Goal: Information Seeking & Learning: Learn about a topic

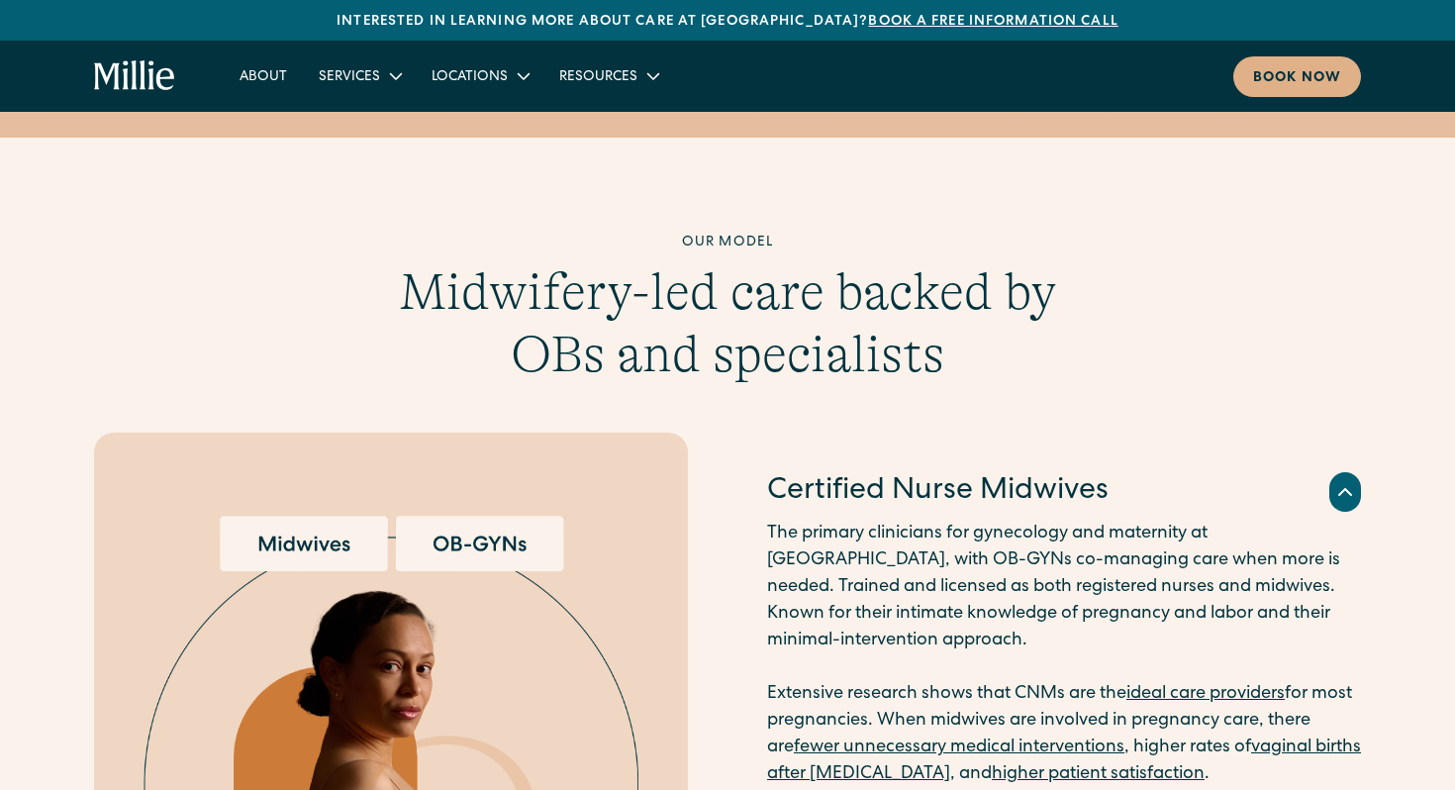
scroll to position [1777, 0]
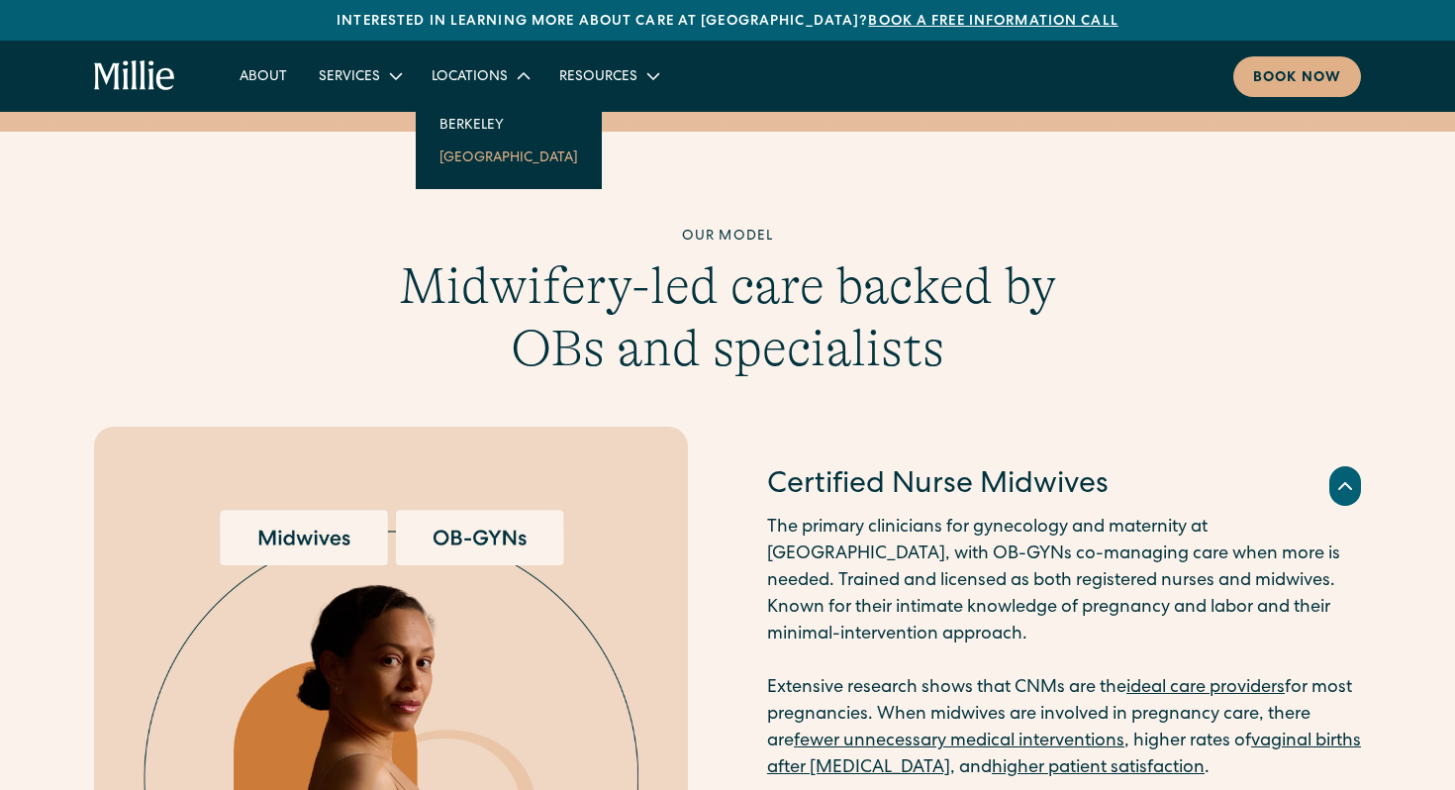
click at [471, 156] on link "[GEOGRAPHIC_DATA]" at bounding box center [509, 157] width 170 height 33
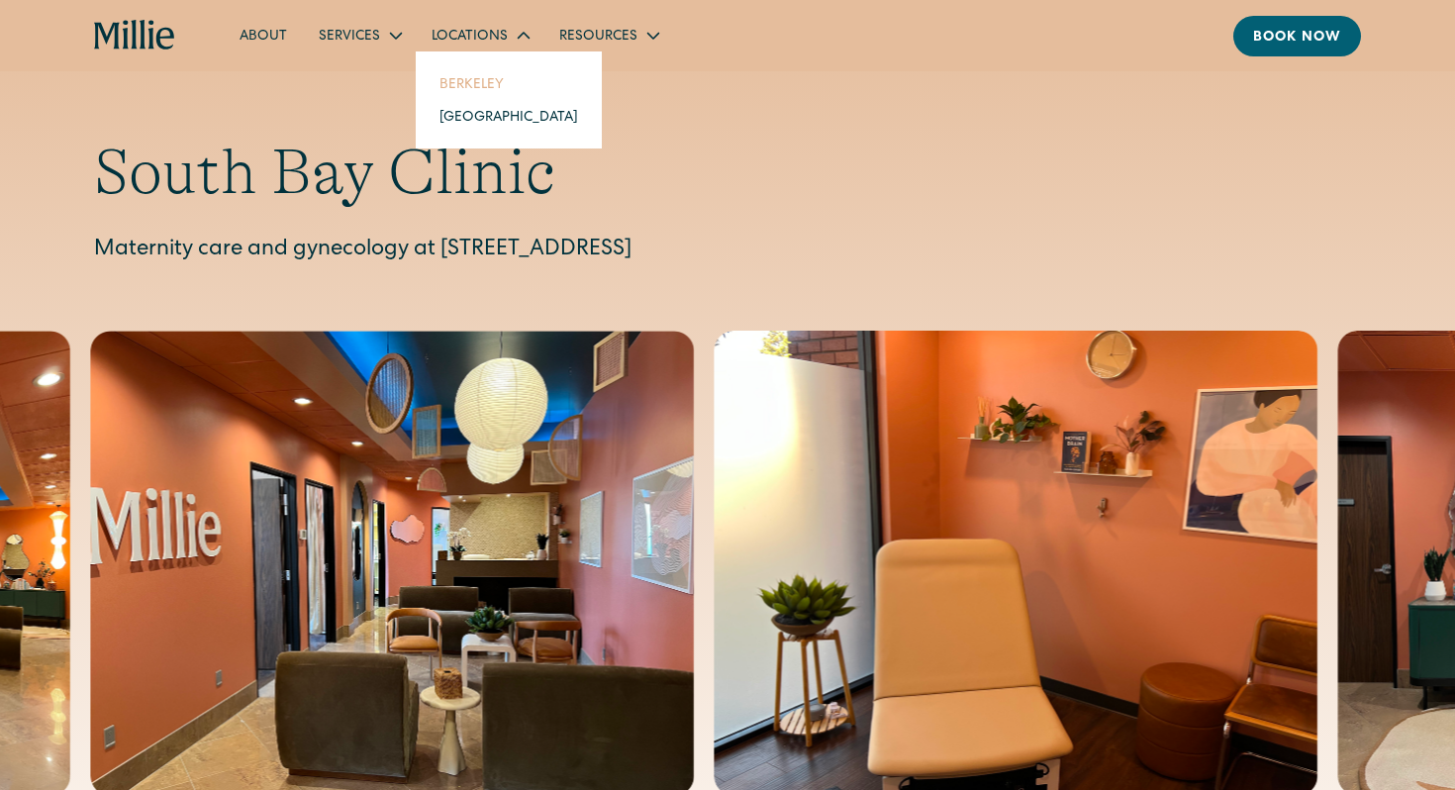
click at [485, 85] on link "Berkeley" at bounding box center [509, 83] width 170 height 33
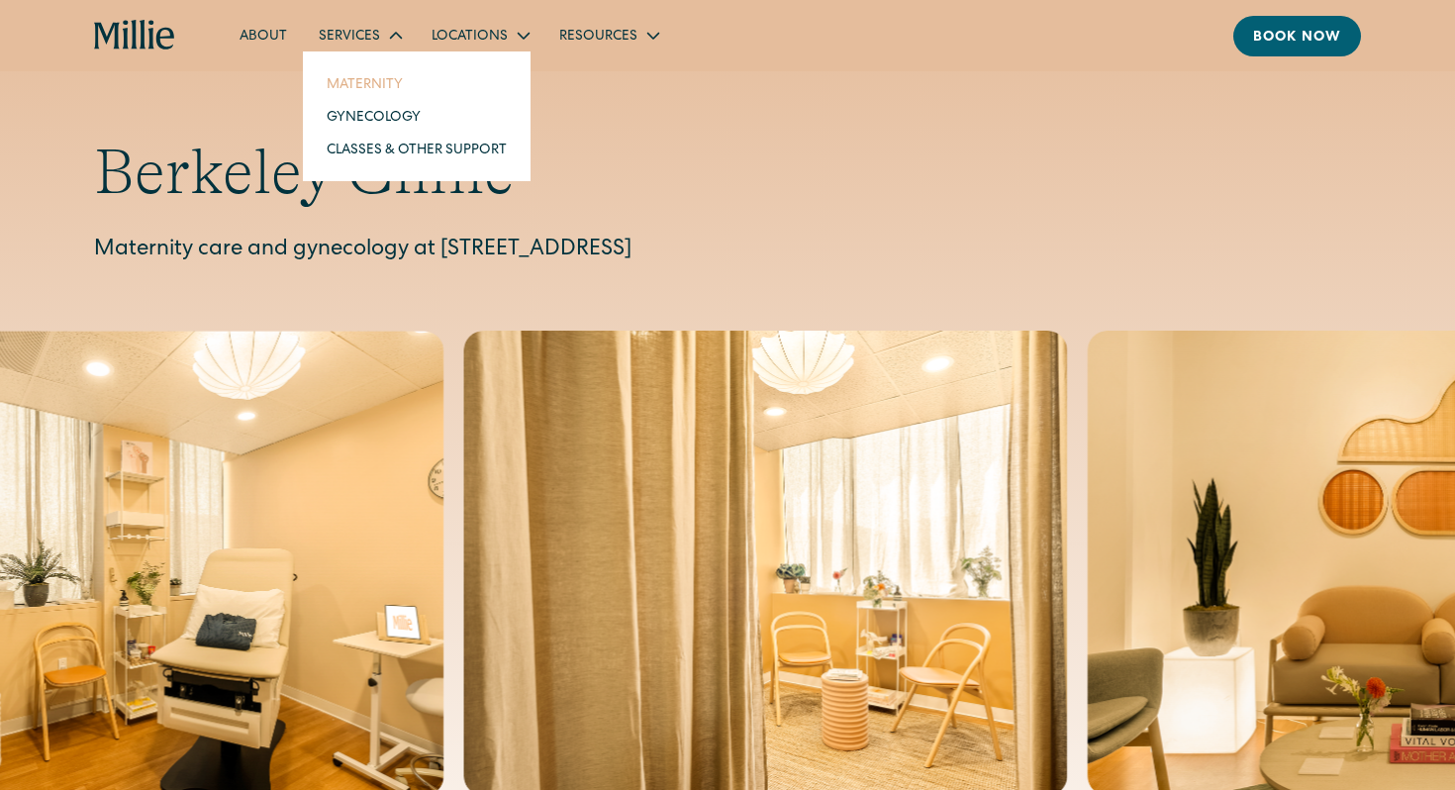
click at [360, 80] on link "Maternity" at bounding box center [417, 83] width 212 height 33
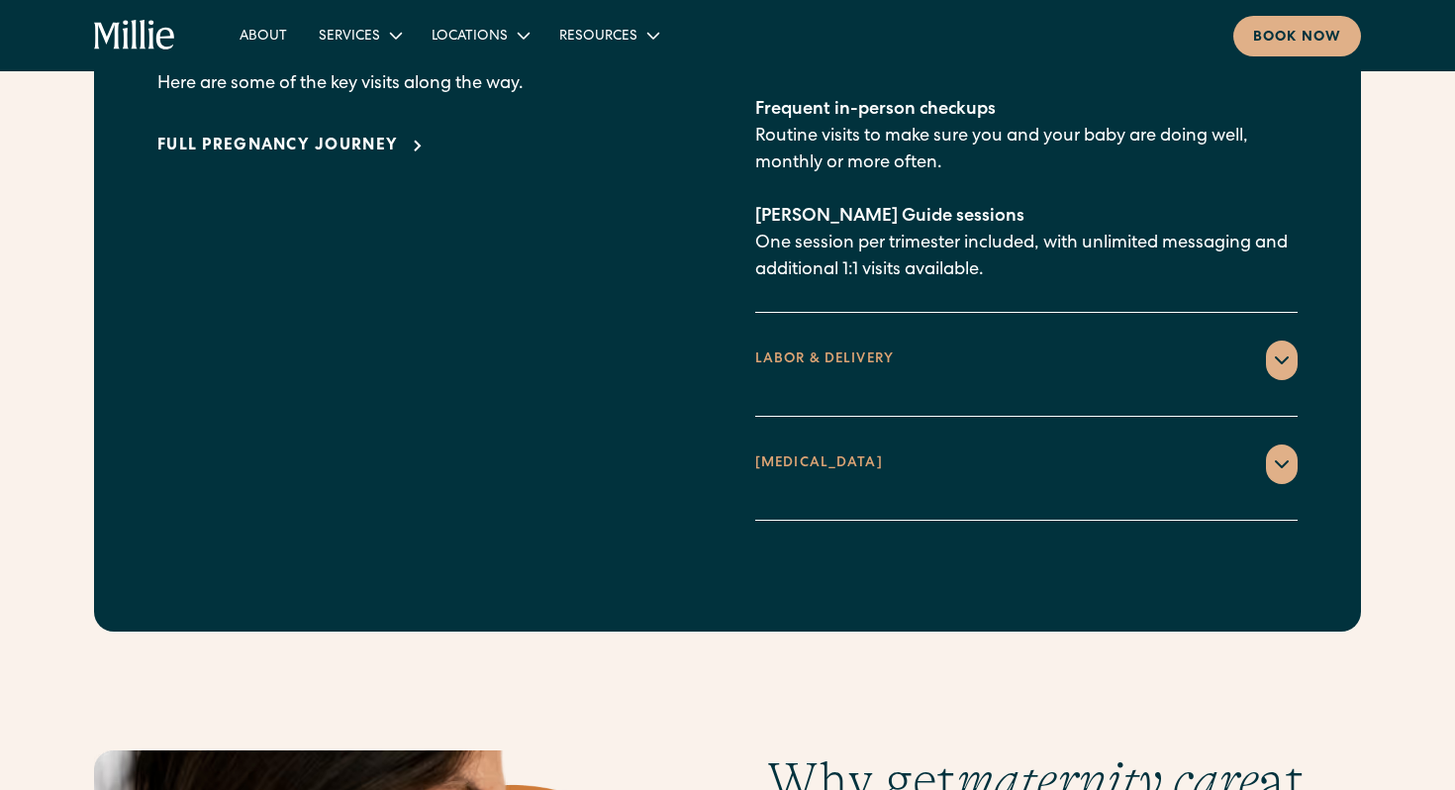
scroll to position [3130, 0]
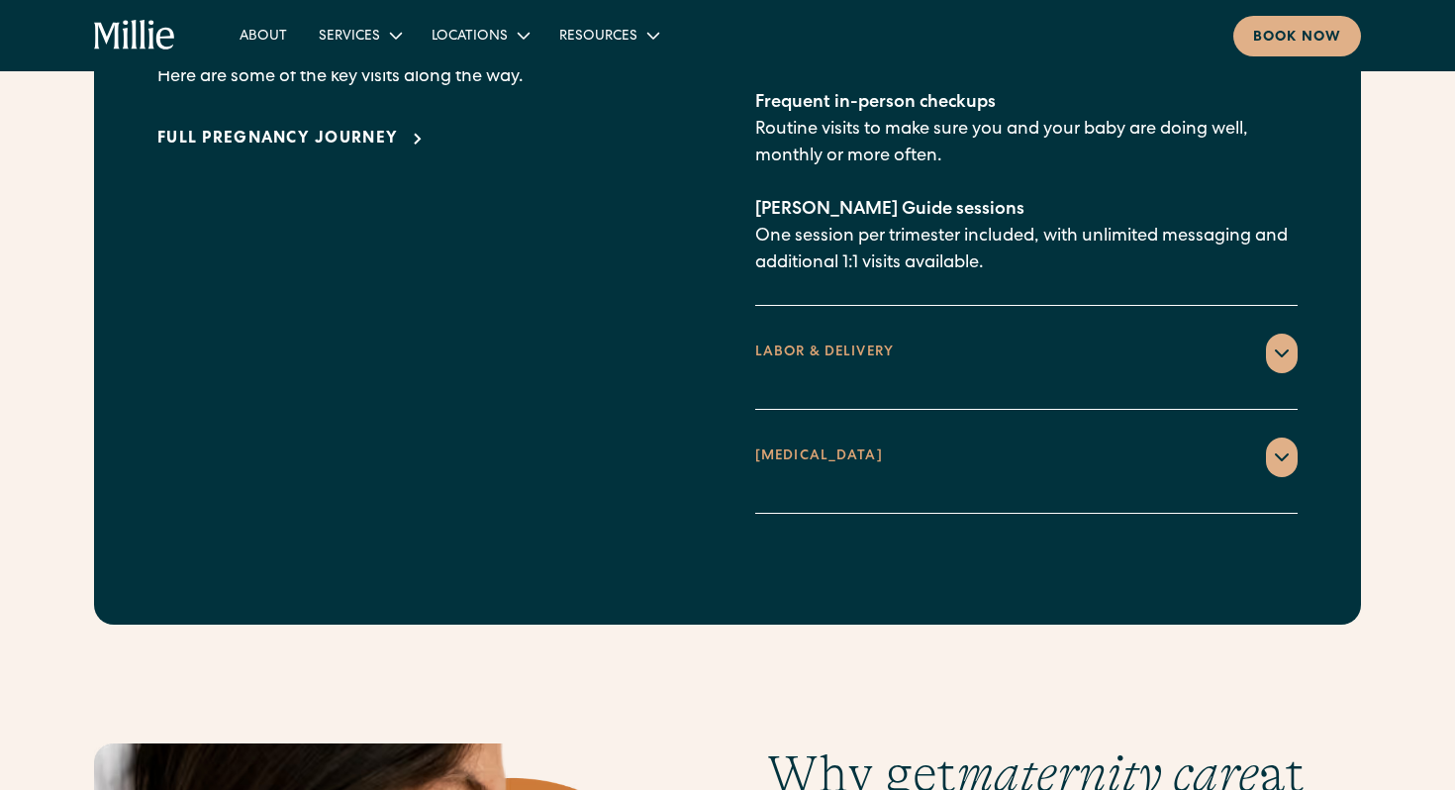
click at [800, 342] on div "LABOR & DELIVERY" at bounding box center [824, 352] width 139 height 21
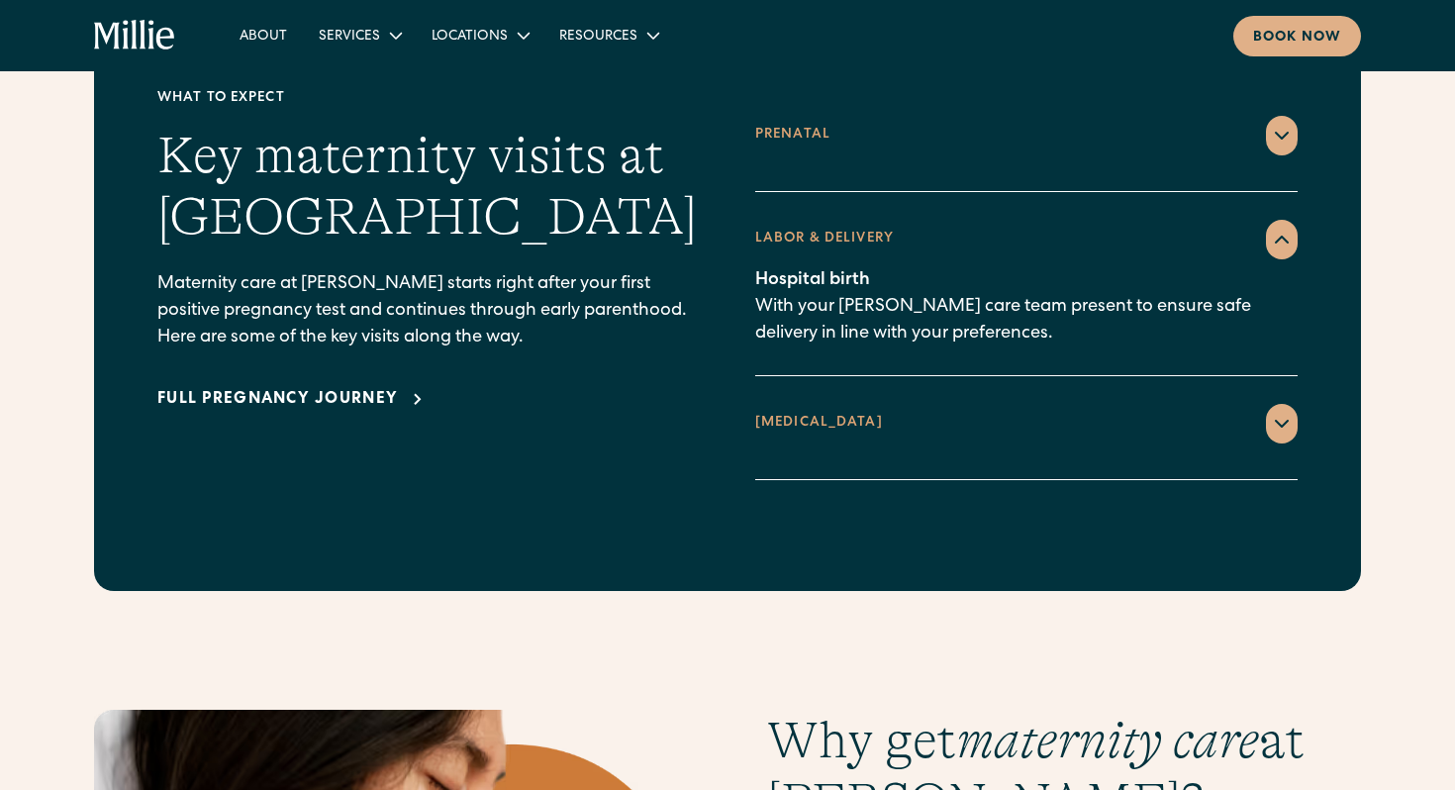
scroll to position [2876, 0]
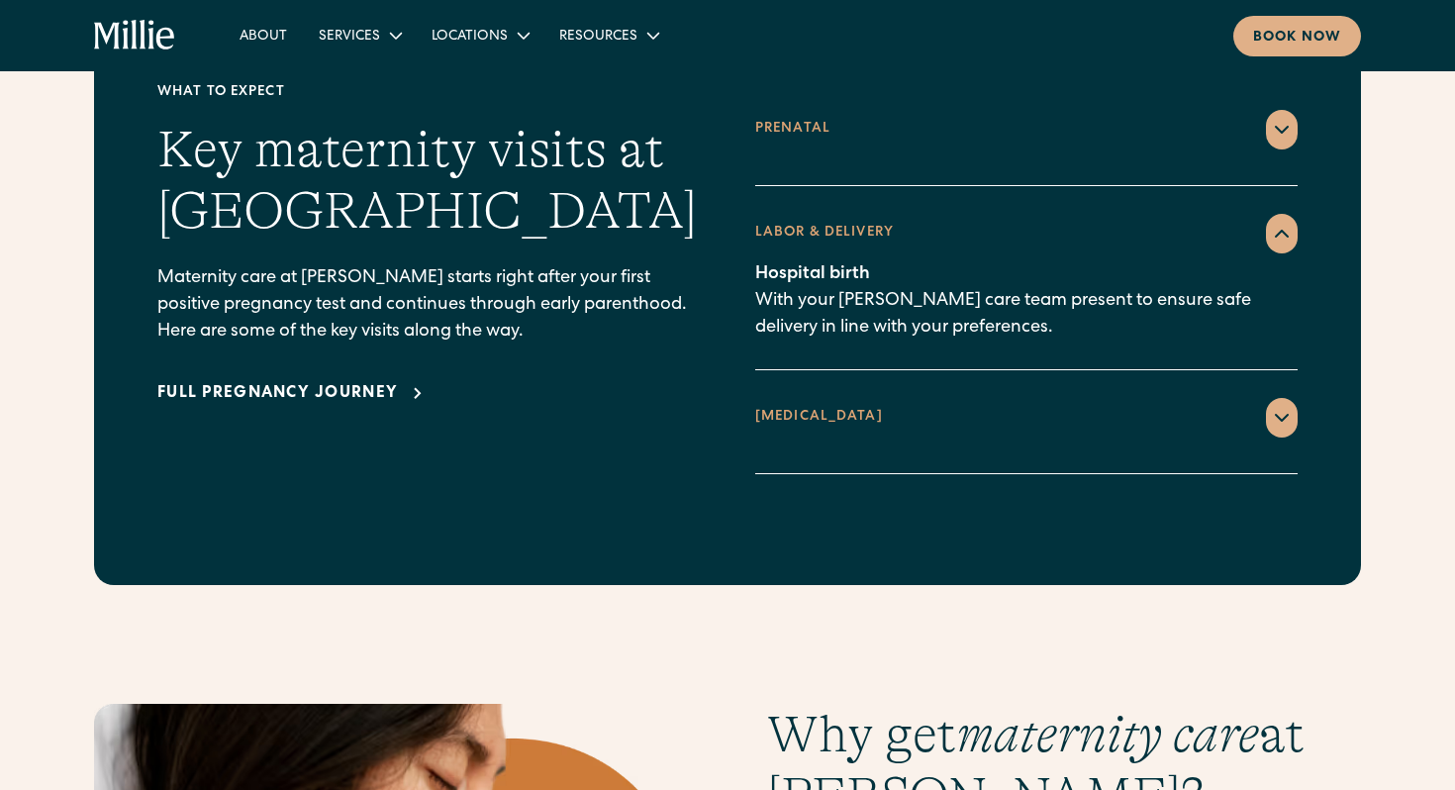
click at [797, 407] on div "POSTPARTUM" at bounding box center [819, 417] width 128 height 21
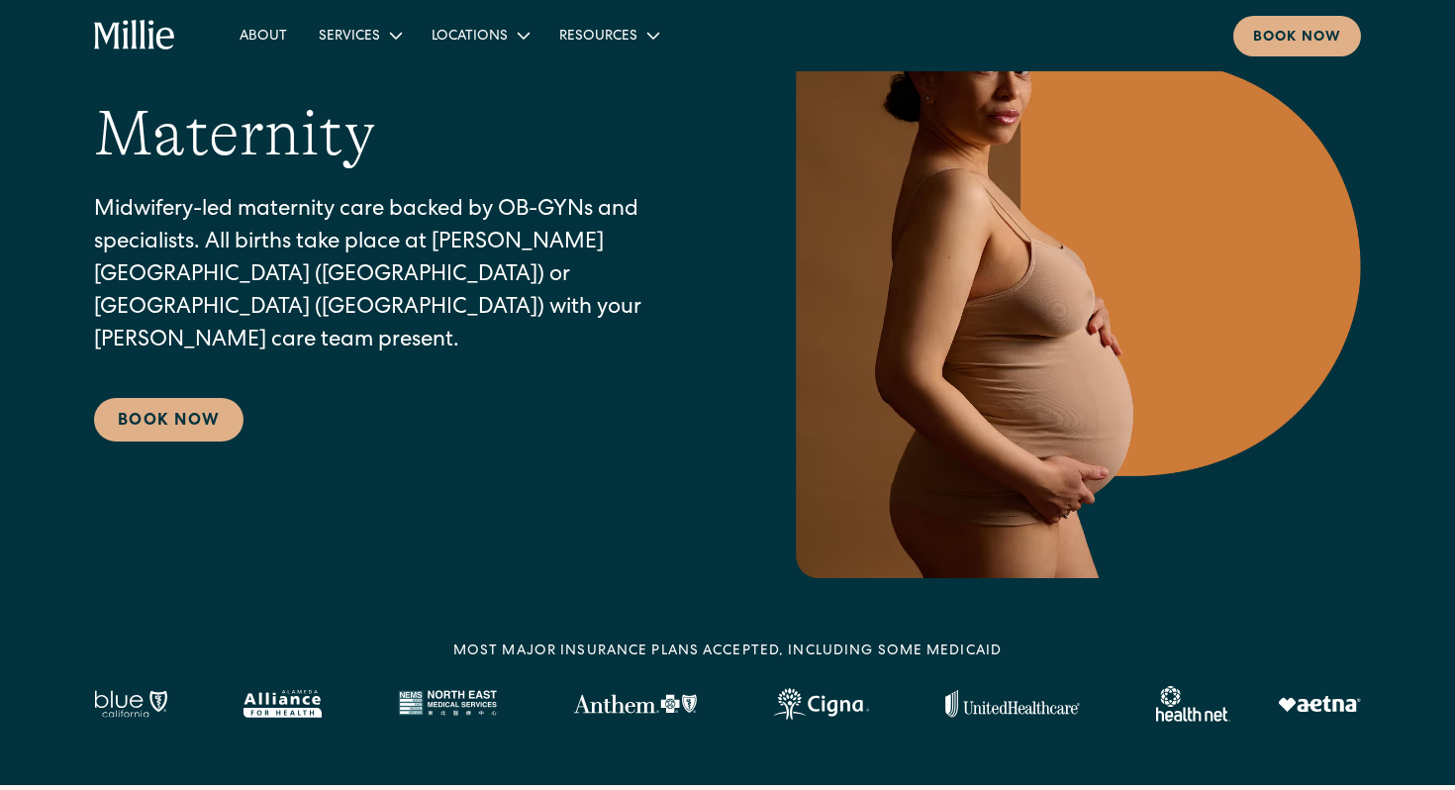
scroll to position [0, 0]
